Goal: Task Accomplishment & Management: Manage account settings

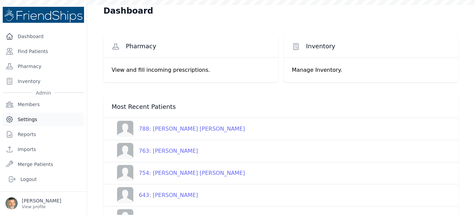
click at [23, 117] on link "Settings" at bounding box center [43, 120] width 81 height 14
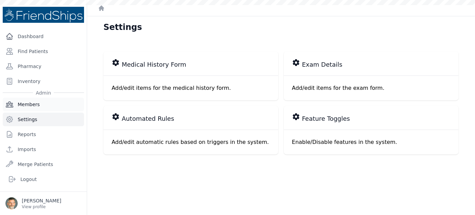
click at [27, 101] on link "Members" at bounding box center [43, 105] width 81 height 14
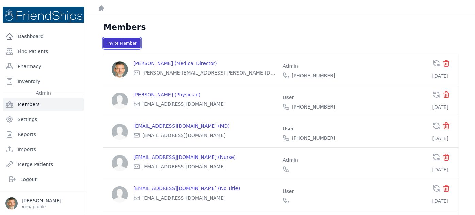
click at [117, 41] on button "Invite Member" at bounding box center [122, 43] width 37 height 10
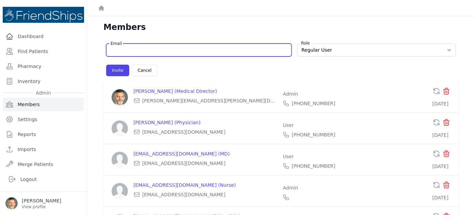
paste input "[EMAIL_ADDRESS][DOMAIN_NAME]"
drag, startPoint x: 166, startPoint y: 48, endPoint x: 101, endPoint y: 50, distance: 65.7
click at [101, 50] on div "Email [EMAIL_ADDRESS][DOMAIN_NAME] Role Regular User Administrator Invite Cance…" at bounding box center [281, 216] width 377 height 356
type input "[EMAIL_ADDRESS][DOMAIN_NAME]"
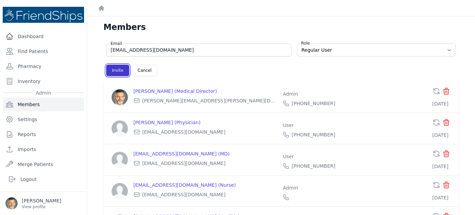
click at [117, 69] on button "Invite" at bounding box center [117, 71] width 23 height 12
select select "user"
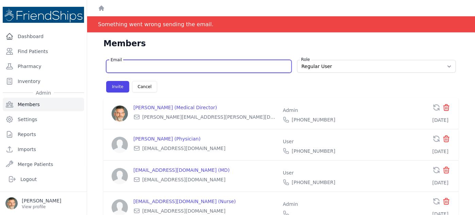
paste input "[EMAIL_ADDRESS][DOMAIN_NAME]"
type input "[EMAIL_ADDRESS][DOMAIN_NAME]"
select select "user"
type input "[EMAIL_ADDRESS][DOMAIN_NAME]"
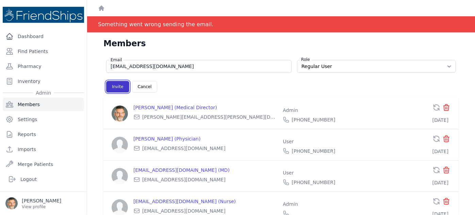
click at [115, 85] on button "Invite" at bounding box center [117, 87] width 23 height 12
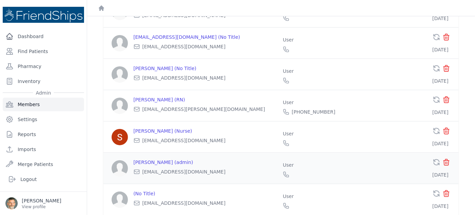
scroll to position [183, 0]
